Goal: Find contact information: Find contact information

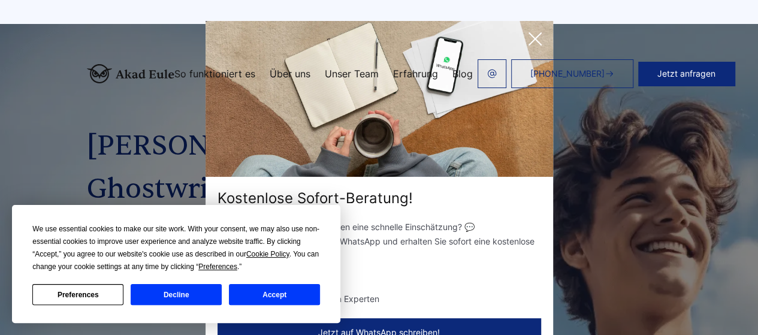
drag, startPoint x: 261, startPoint y: 292, endPoint x: 346, endPoint y: 68, distance: 239.7
click at [264, 280] on div "We use essential cookies to make our site work. With your consent, we may also …" at bounding box center [176, 264] width 288 height 82
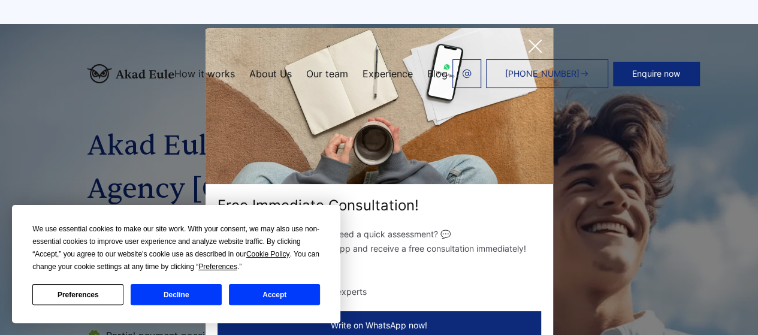
click at [537, 40] on icon at bounding box center [535, 46] width 24 height 24
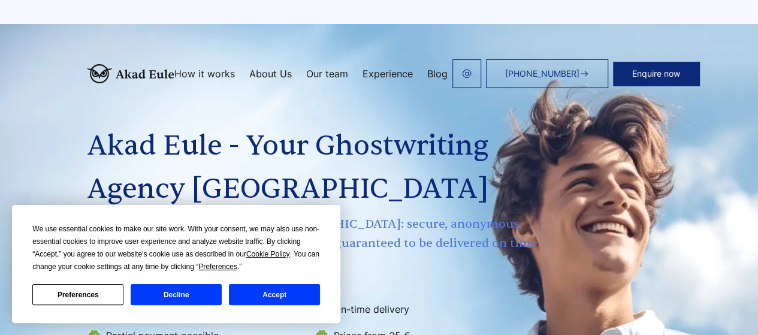
drag, startPoint x: 276, startPoint y: 294, endPoint x: 333, endPoint y: 37, distance: 263.4
click at [279, 286] on button "Accept" at bounding box center [274, 294] width 91 height 21
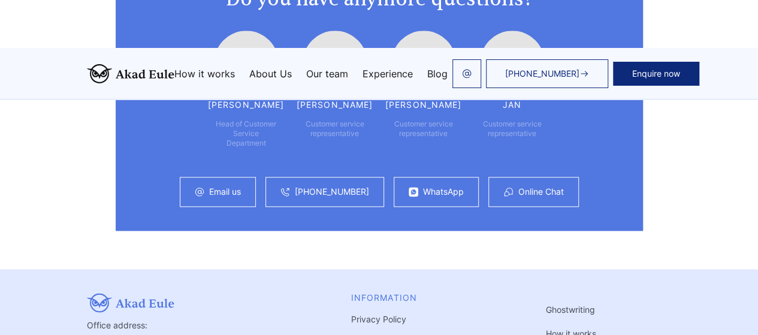
scroll to position [7493, 0]
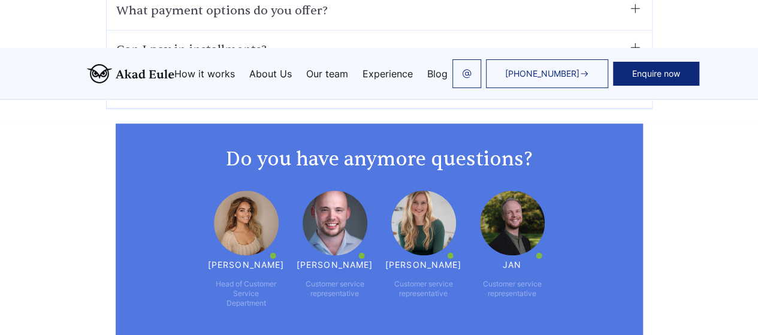
scroll to position [7333, 0]
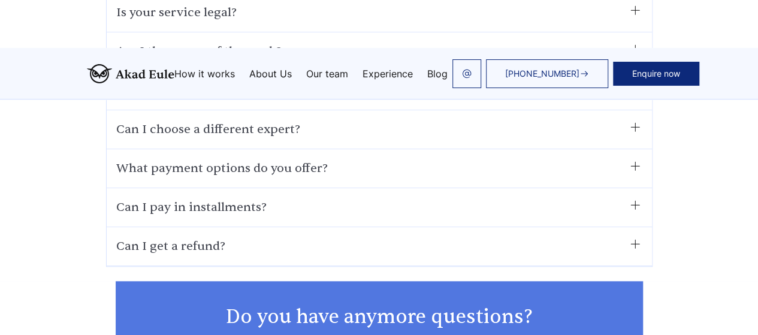
scroll to position [7253, 0]
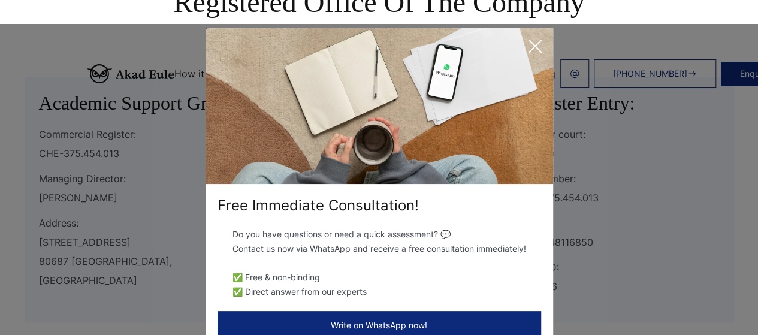
scroll to position [240, 0]
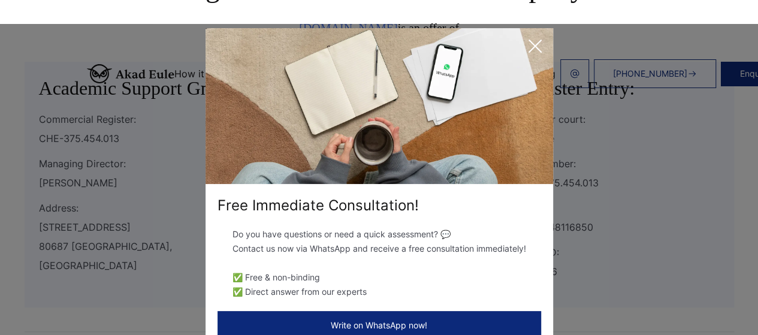
click at [639, 261] on div "Free immediate consultation! Do you have questions or need a quick assessment? …" at bounding box center [379, 191] width 758 height 335
click at [536, 40] on icon at bounding box center [535, 46] width 24 height 24
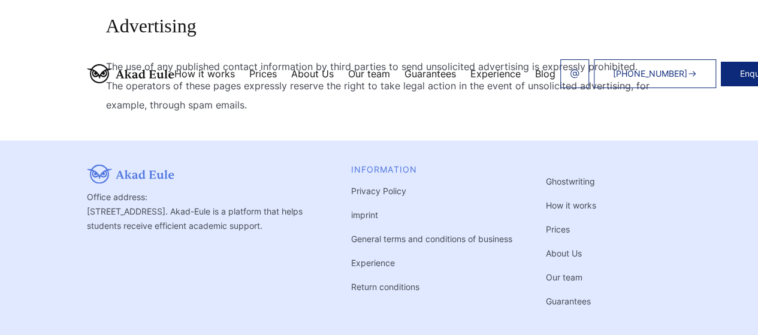
scroll to position [1219, 0]
